Goal: Task Accomplishment & Management: Use online tool/utility

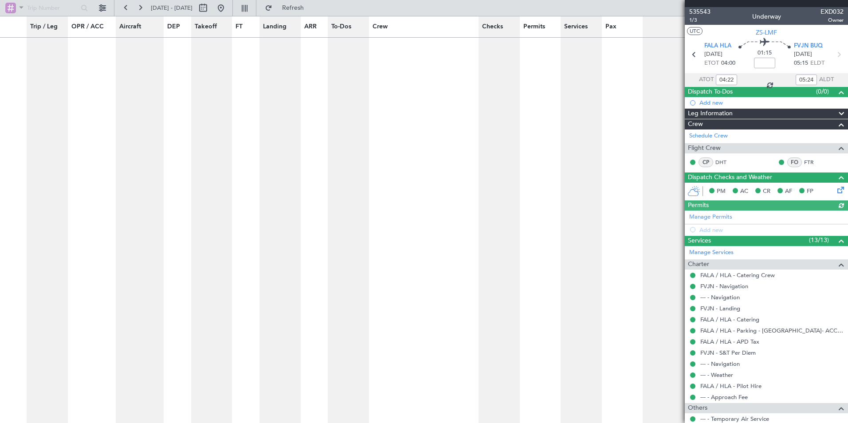
scroll to position [4472, 0]
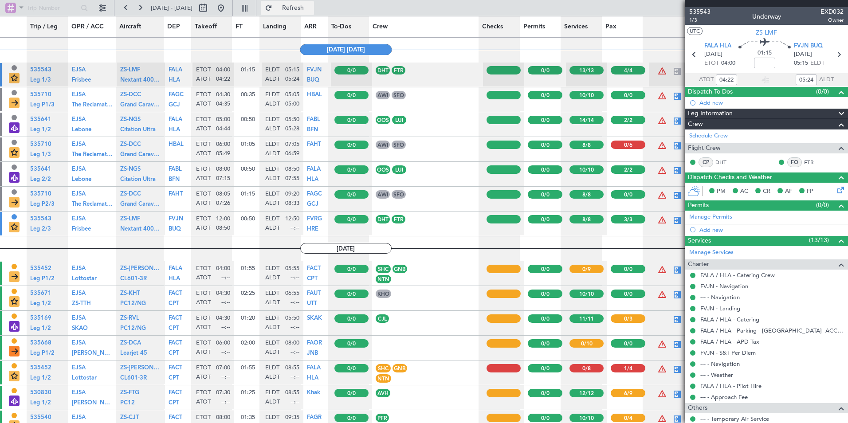
click at [303, 8] on button "Refresh" at bounding box center [287, 8] width 53 height 14
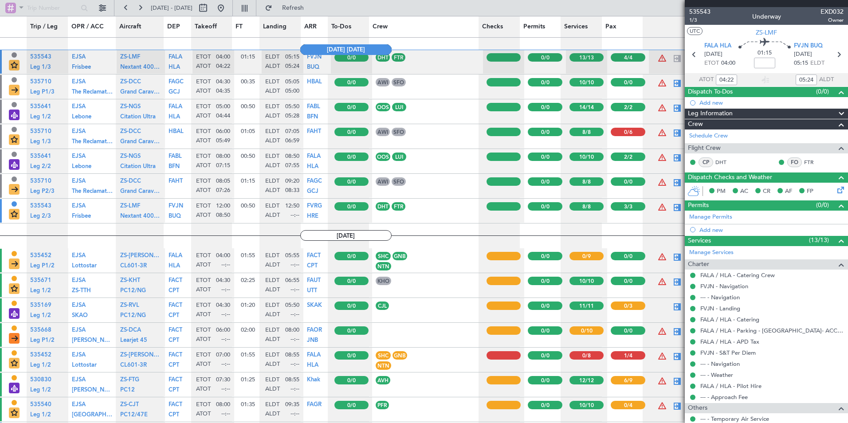
scroll to position [4427, 0]
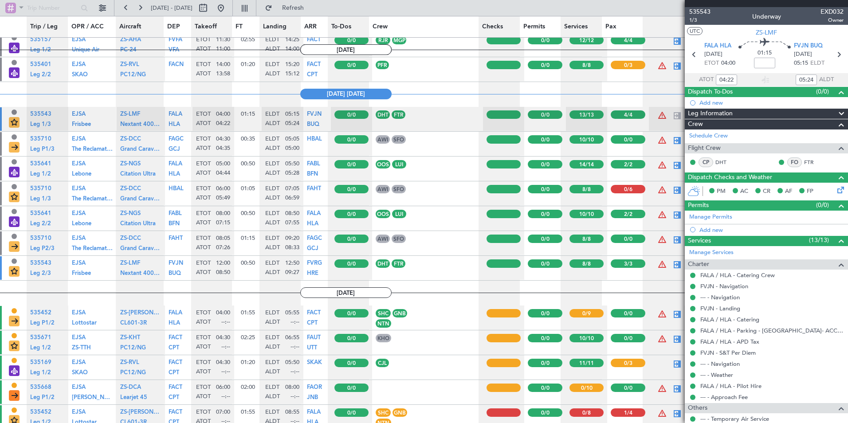
click at [624, 188] on div at bounding box center [628, 189] width 35 height 8
click at [672, 191] on div at bounding box center [677, 190] width 11 height 11
type input "05:49"
type input "06:59"
type input "6"
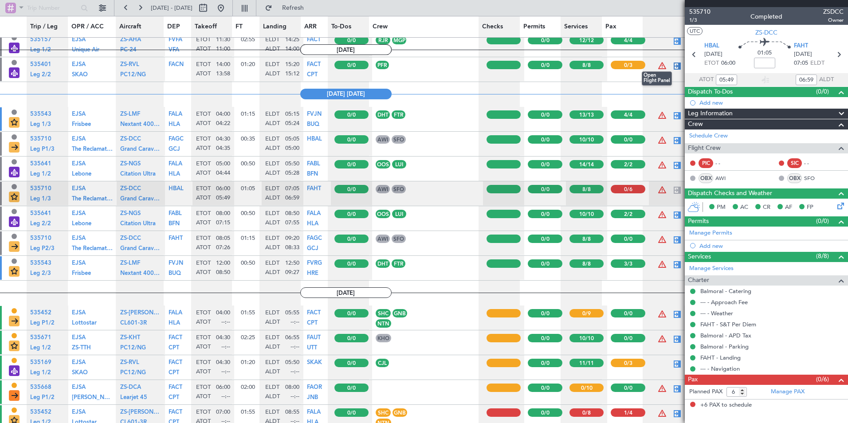
click at [673, 68] on div at bounding box center [677, 66] width 11 height 11
type input "13:58"
type input "15:12"
type input "3"
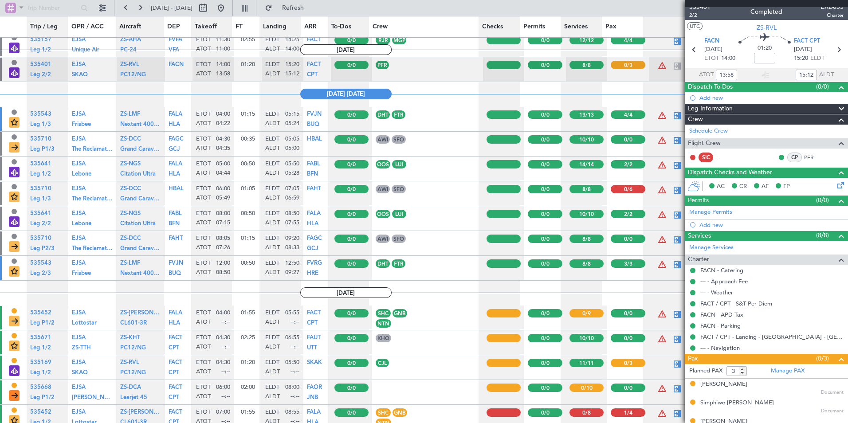
scroll to position [0, 0]
